Goal: Book appointment/travel/reservation: Book appointment/travel/reservation

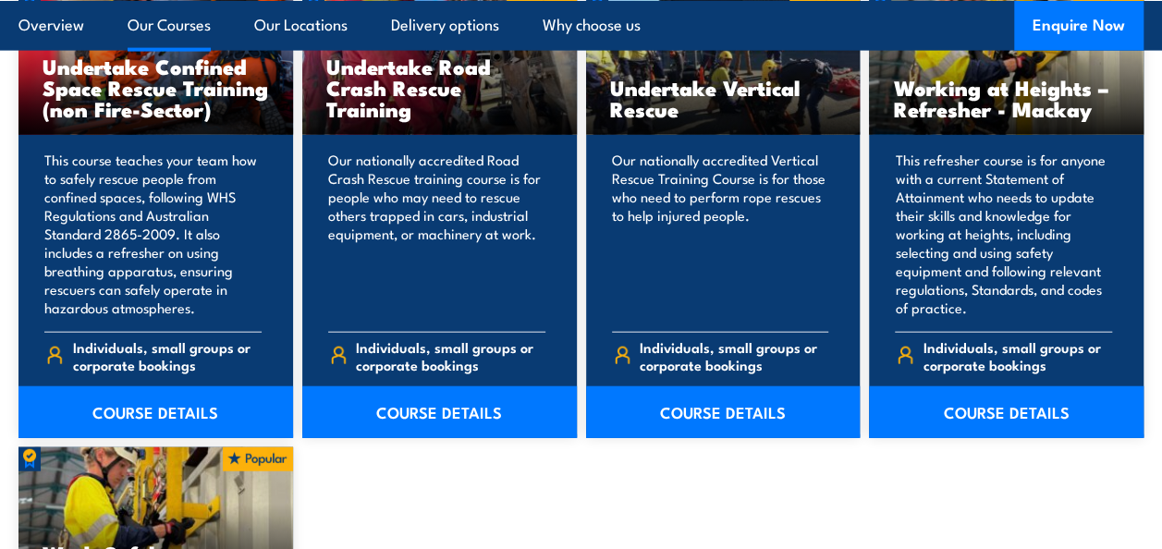
scroll to position [1896, 0]
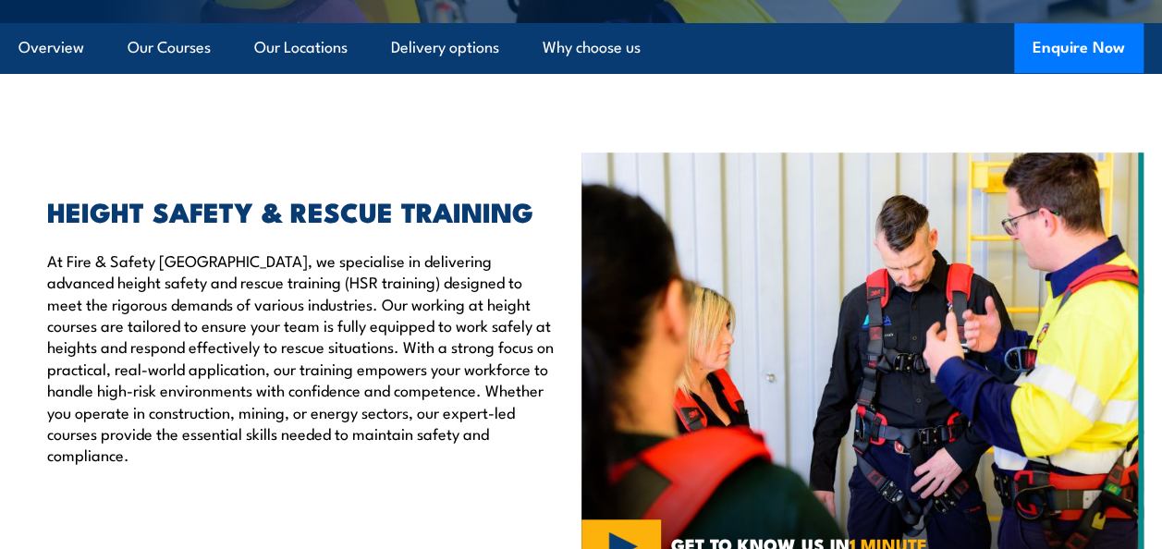
scroll to position [494, 0]
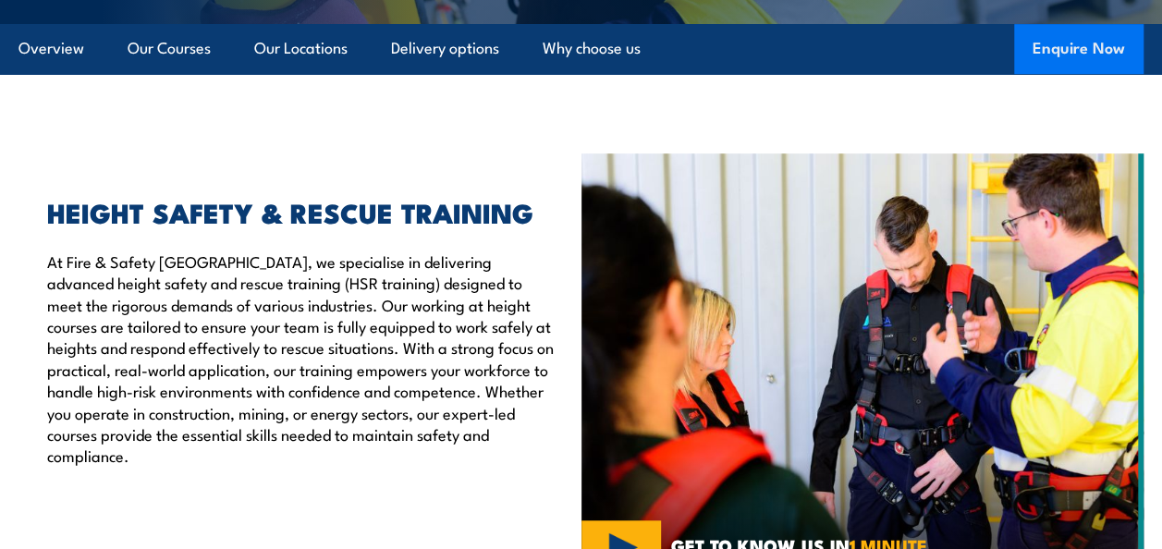
click at [1043, 52] on button "Enquire Now" at bounding box center [1078, 49] width 129 height 50
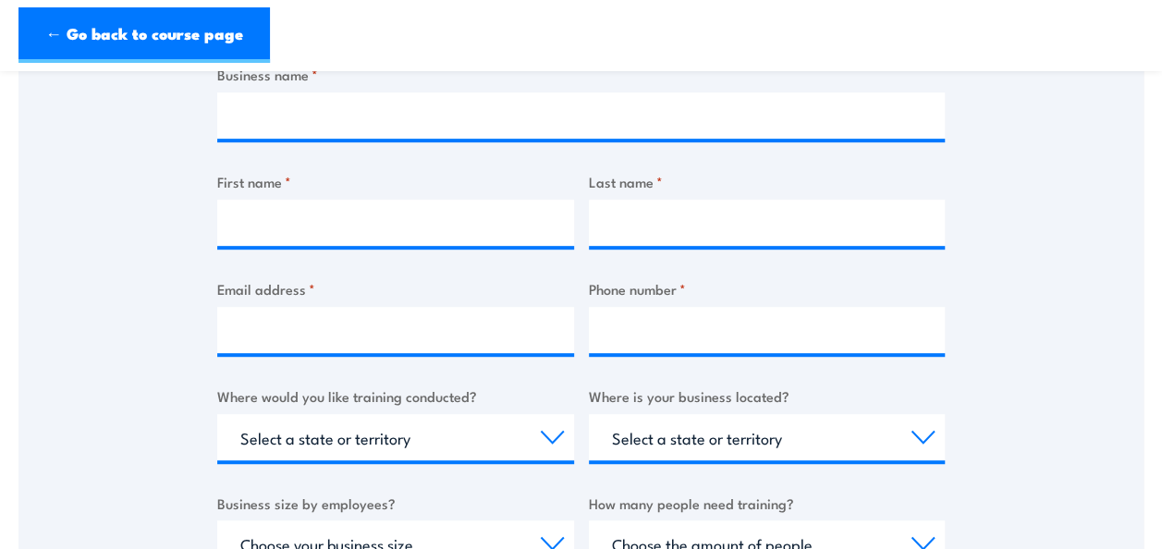
scroll to position [233, 0]
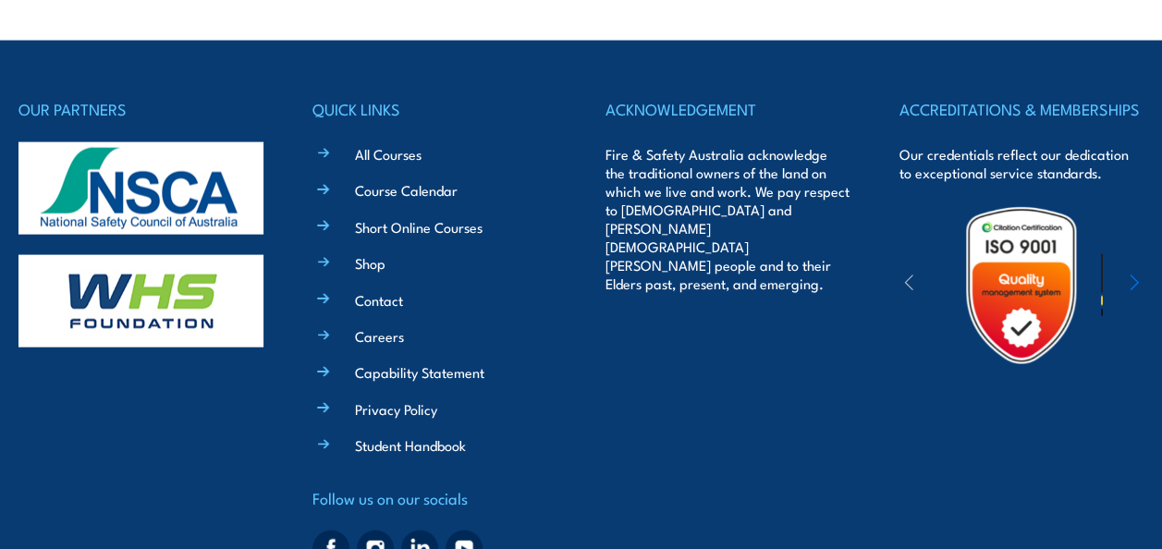
scroll to position [5418, 0]
